Goal: Task Accomplishment & Management: Use online tool/utility

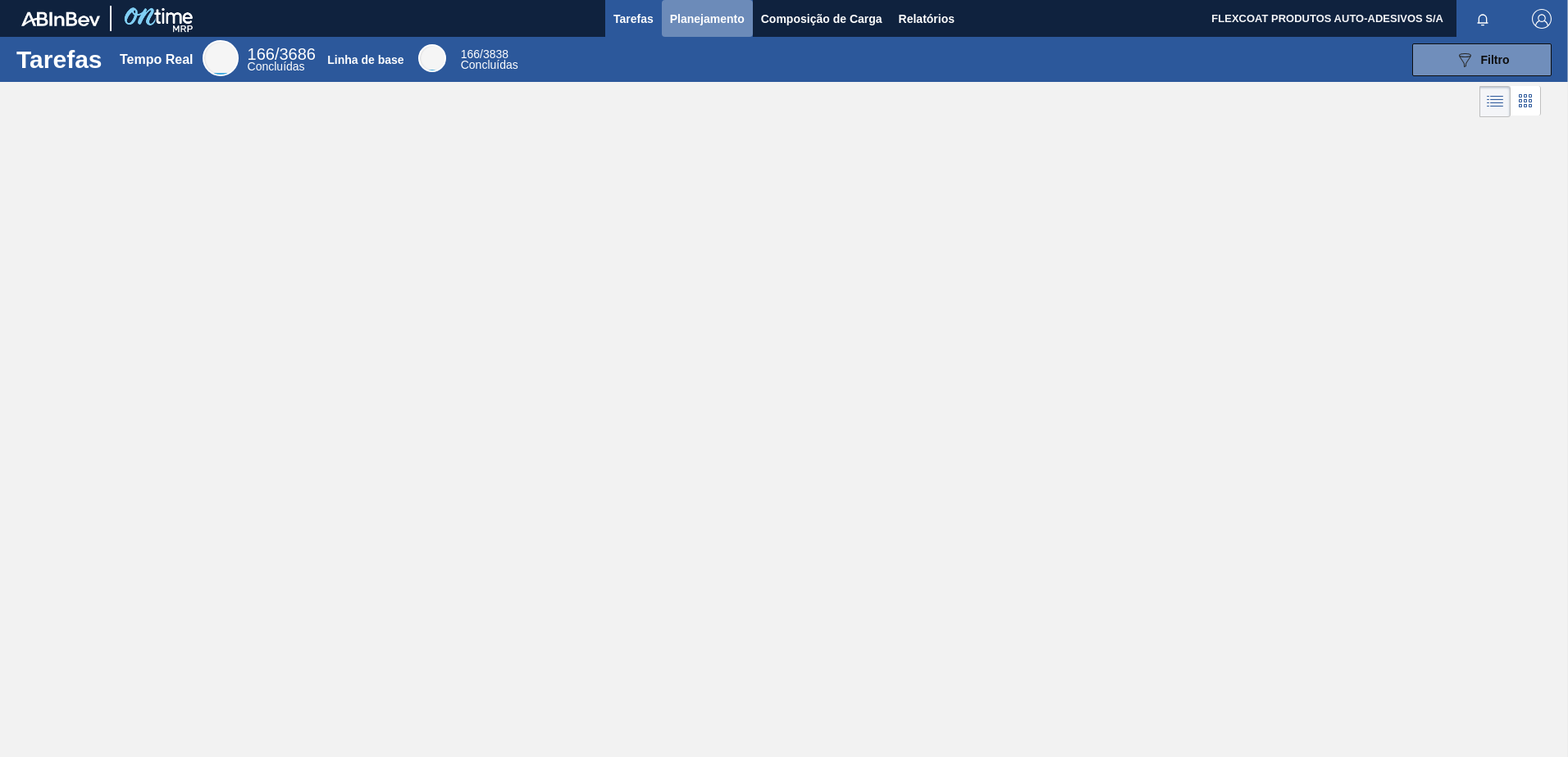
click at [674, 15] on span "Planejamento" at bounding box center [708, 18] width 75 height 20
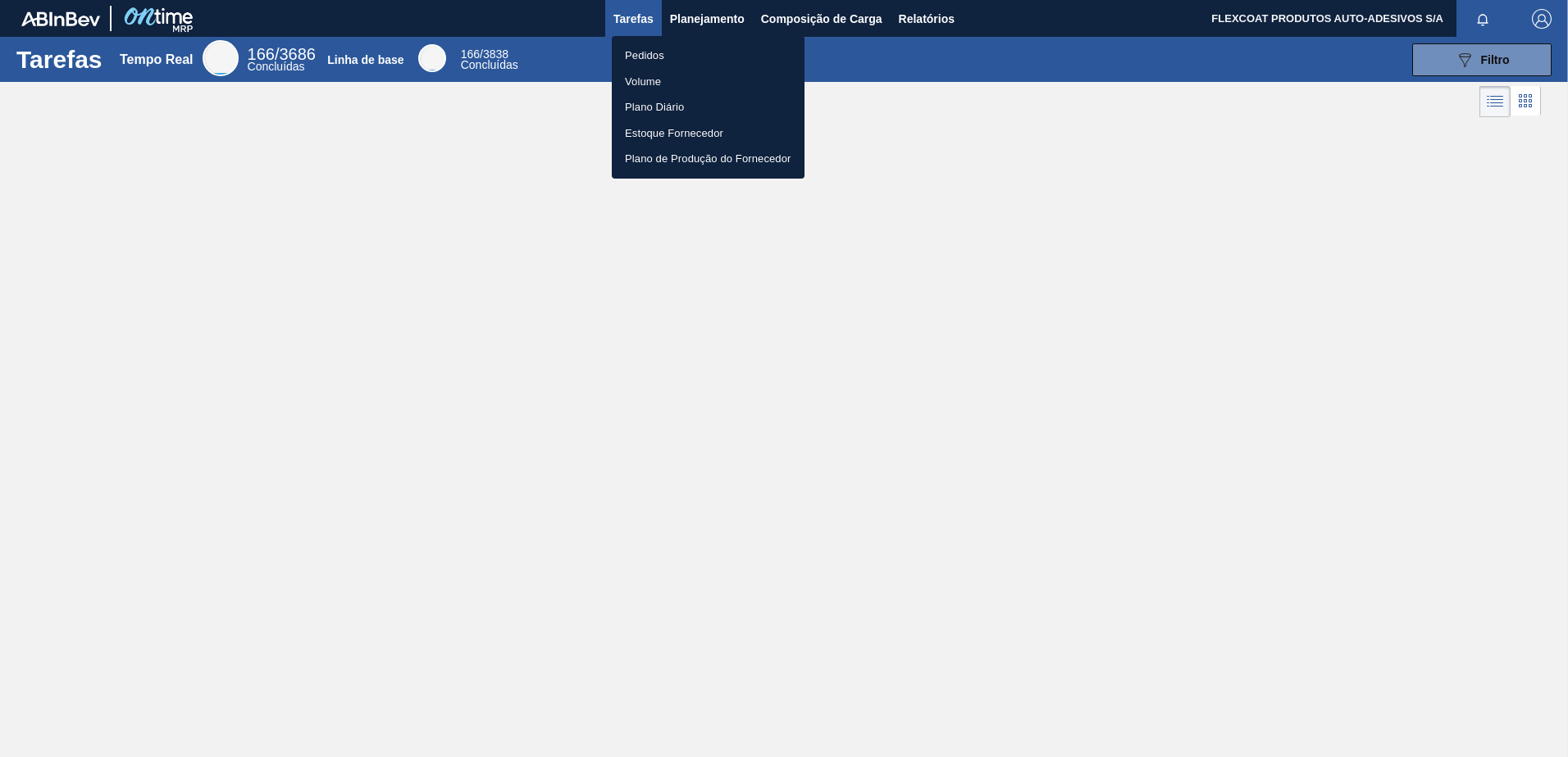
click at [643, 53] on li "Pedidos" at bounding box center [708, 56] width 193 height 26
